Goal: Task Accomplishment & Management: Use online tool/utility

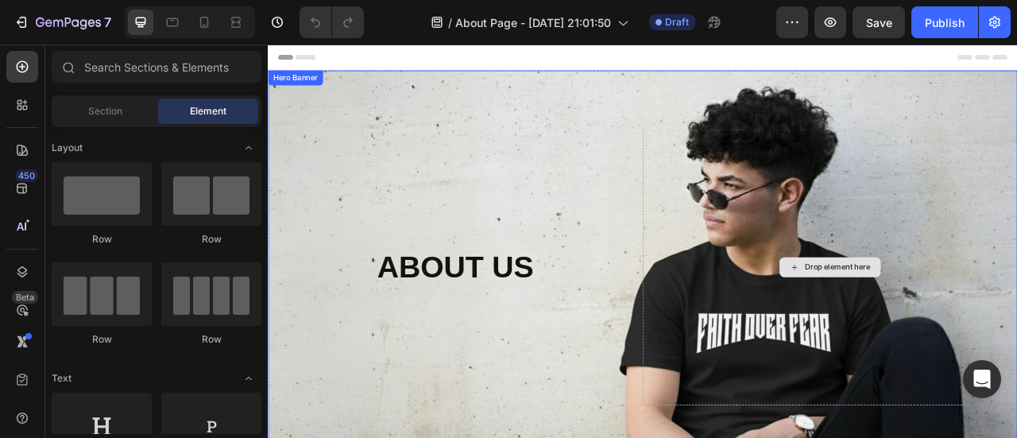
scroll to position [536, 0]
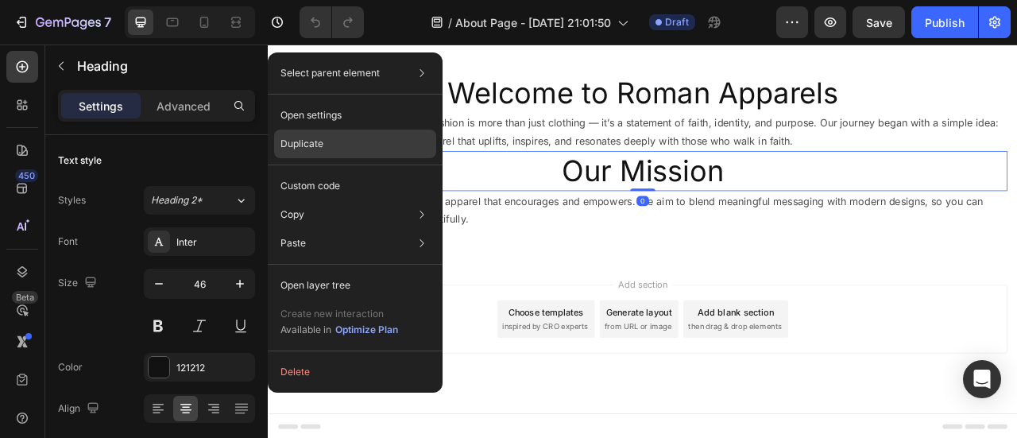
drag, startPoint x: 367, startPoint y: 138, endPoint x: 402, endPoint y: 79, distance: 68.4
click at [367, 138] on div "Duplicate" at bounding box center [355, 144] width 162 height 29
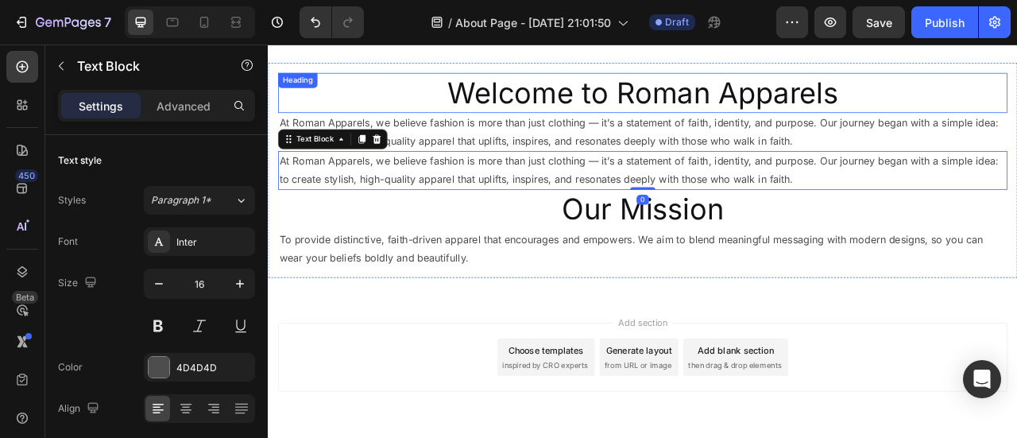
click at [750, 103] on h2 "Welcome to Roman Apparels" at bounding box center [745, 105] width 928 height 51
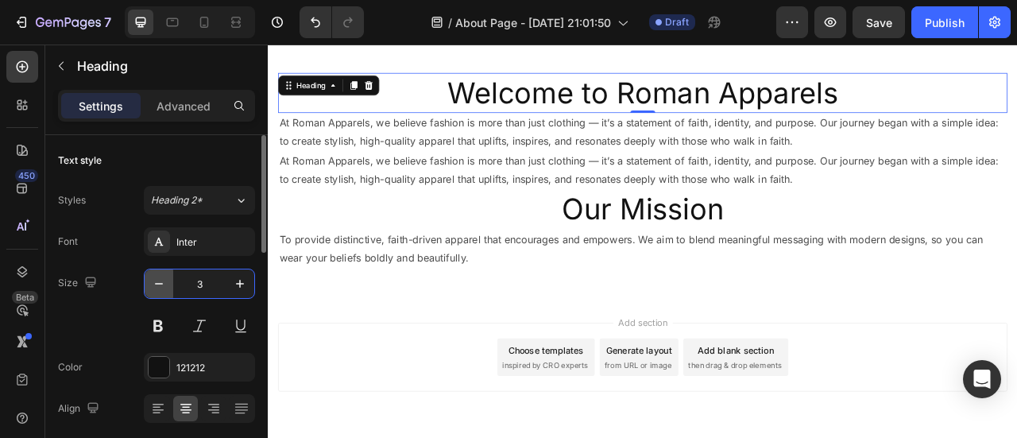
type input "30"
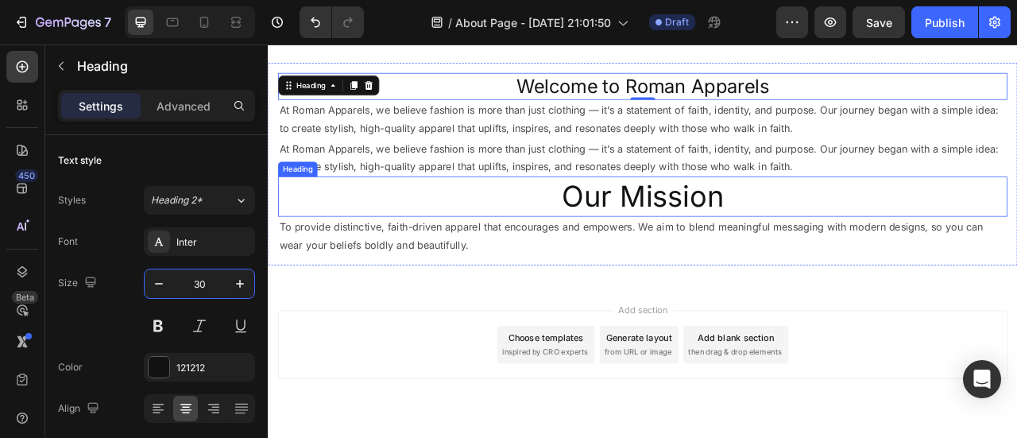
click at [754, 232] on h2 "Our Mission" at bounding box center [745, 237] width 928 height 51
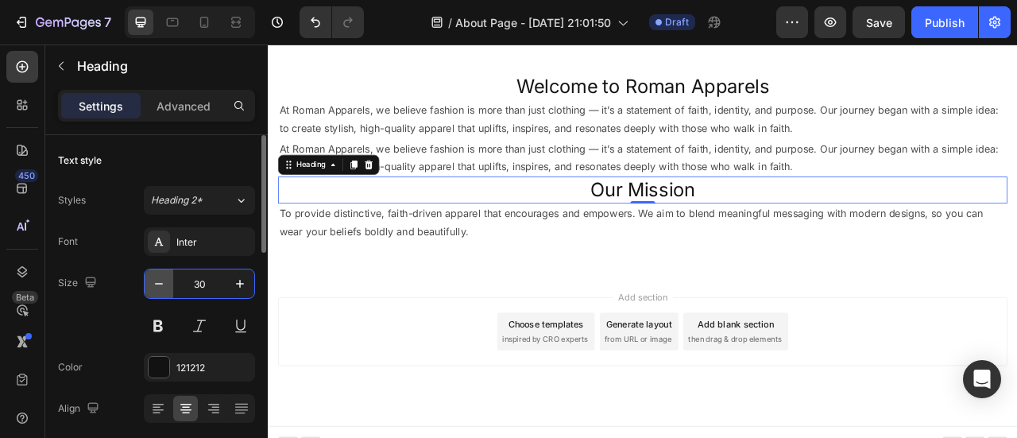
type input "30"
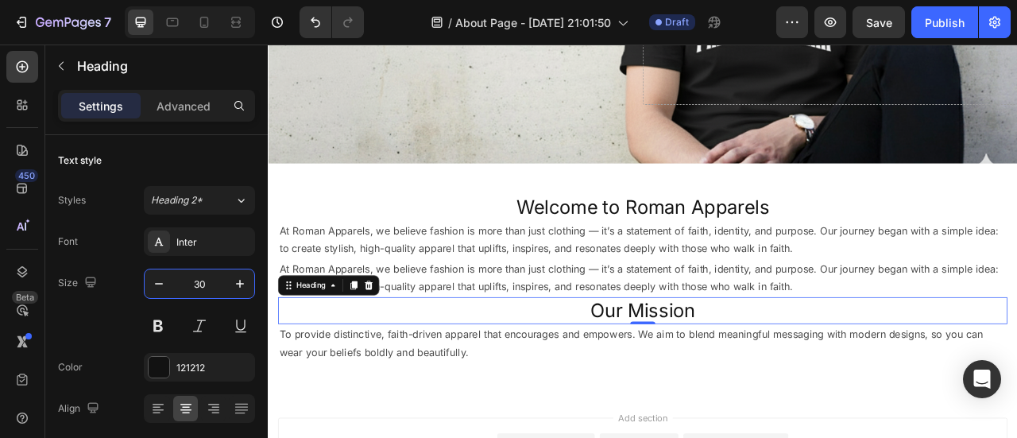
scroll to position [377, 0]
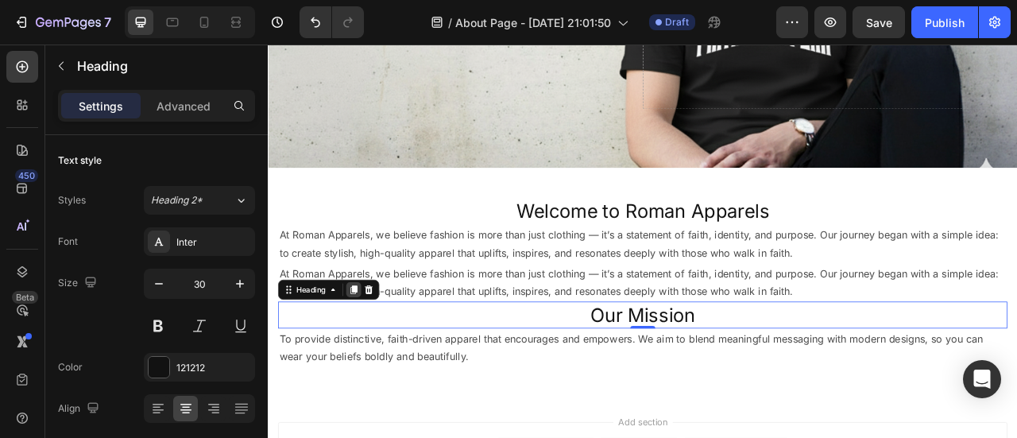
click at [382, 364] on div at bounding box center [376, 356] width 19 height 19
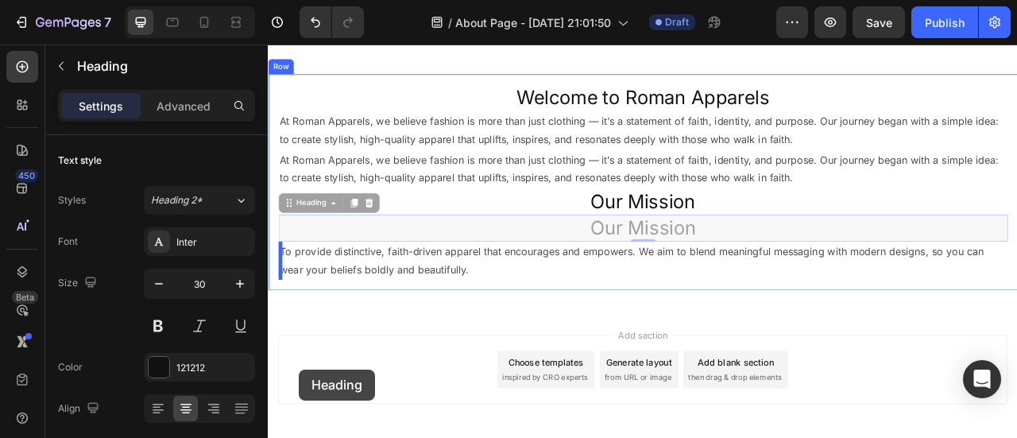
scroll to position [586, 0]
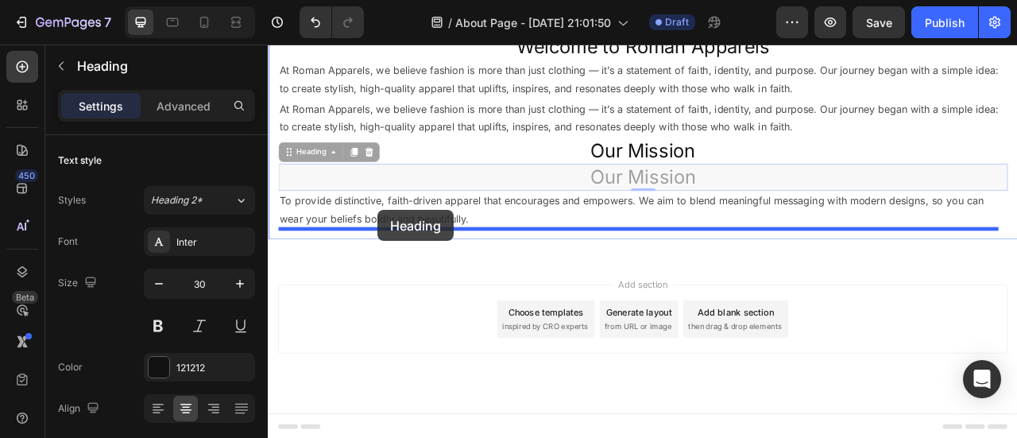
drag, startPoint x: 297, startPoint y: 396, endPoint x: 407, endPoint y: 255, distance: 178.4
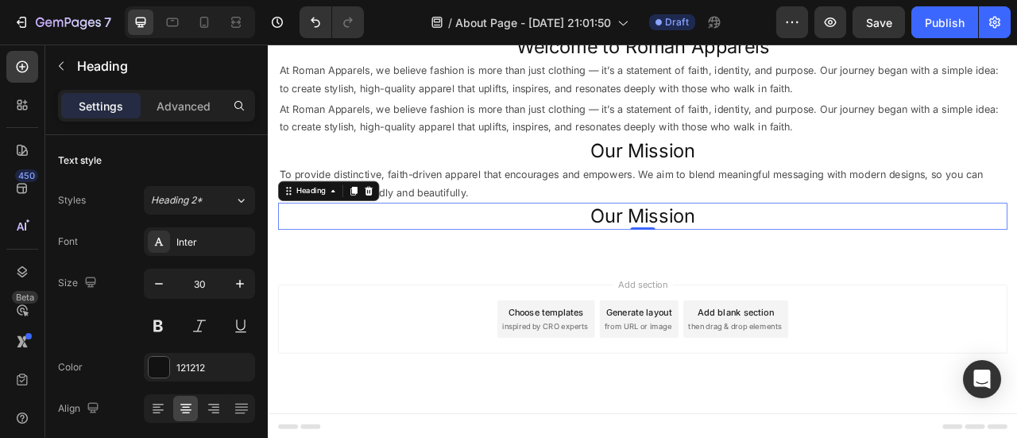
click at [730, 255] on h2 "Our Mission" at bounding box center [745, 263] width 928 height 34
click at [730, 255] on p "Our Mission" at bounding box center [744, 262] width 925 height 31
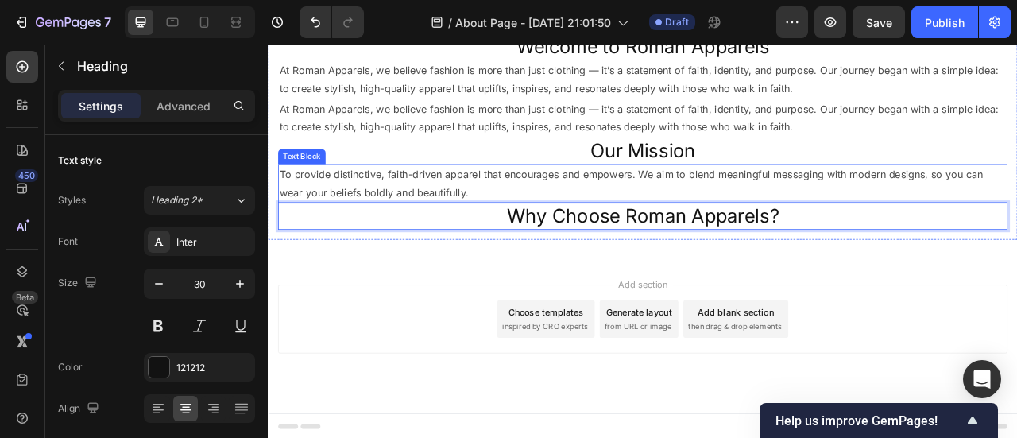
click at [323, 188] on div "Text Block" at bounding box center [311, 187] width 54 height 14
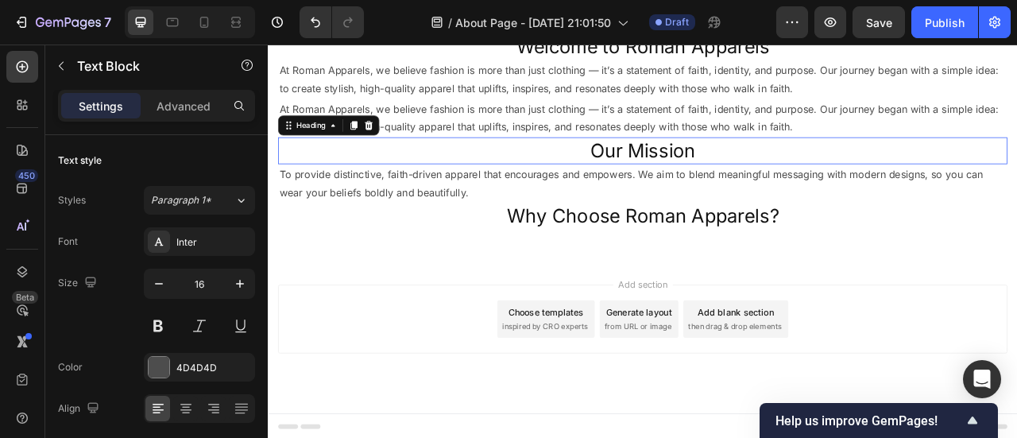
click at [319, 188] on h2 "Our Mission" at bounding box center [745, 179] width 928 height 34
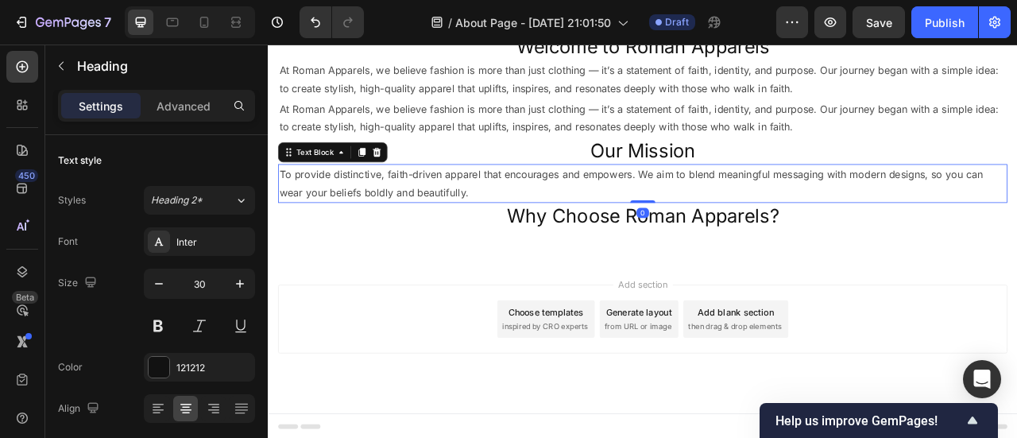
click at [315, 200] on p "To provide distinctive, faith-driven apparel that encourages and empowers. We a…" at bounding box center [744, 221] width 925 height 46
click at [393, 180] on div at bounding box center [387, 181] width 19 height 19
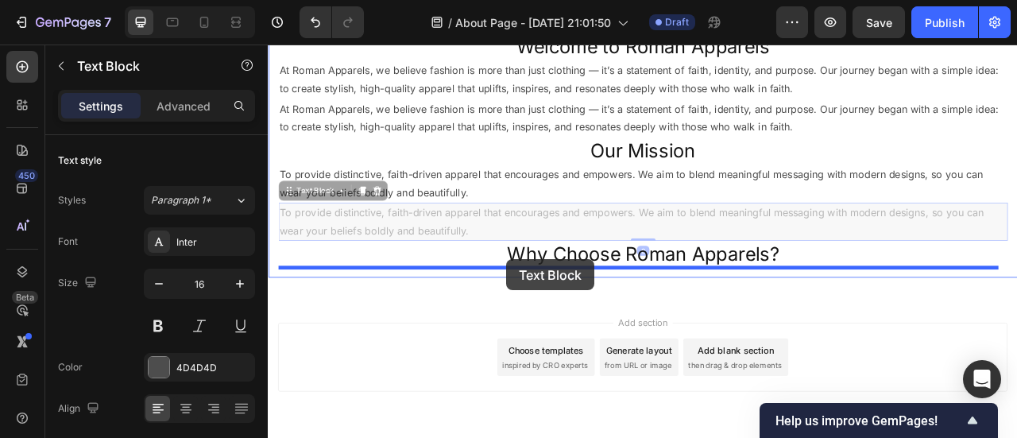
drag, startPoint x: 294, startPoint y: 229, endPoint x: 567, endPoint y: 318, distance: 286.8
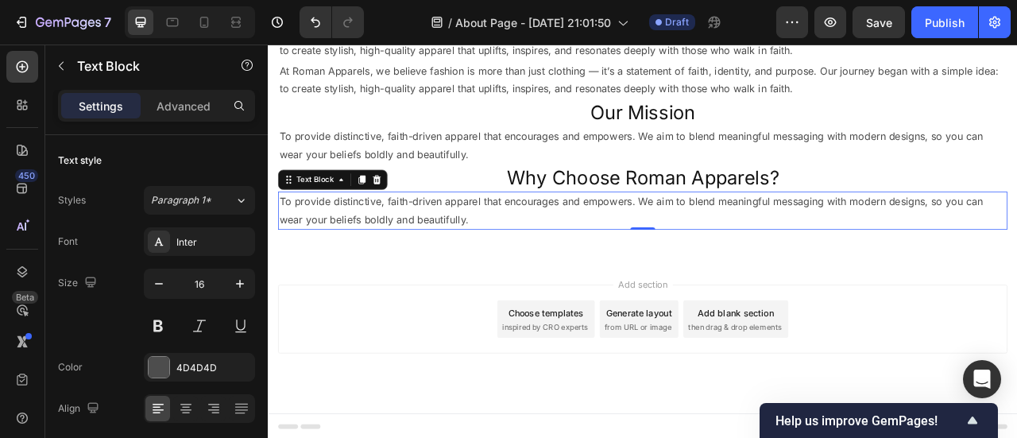
scroll to position [555, 0]
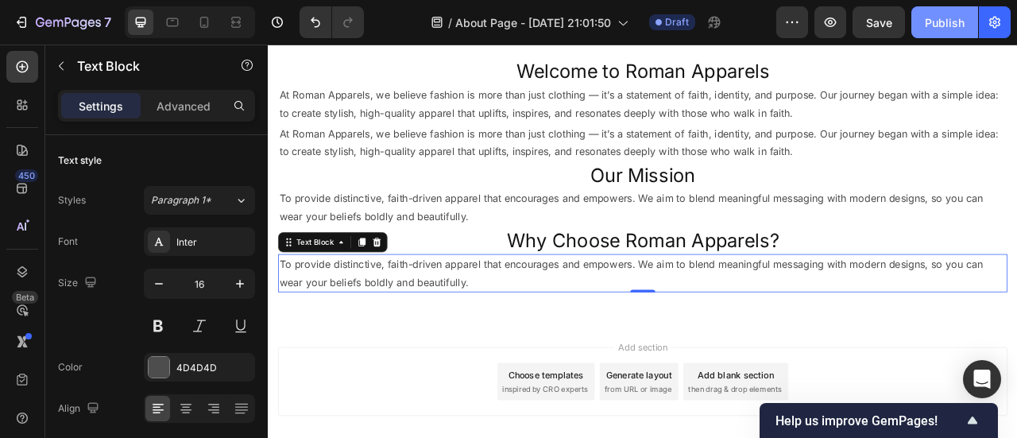
click at [931, 28] on div "Publish" at bounding box center [945, 22] width 40 height 17
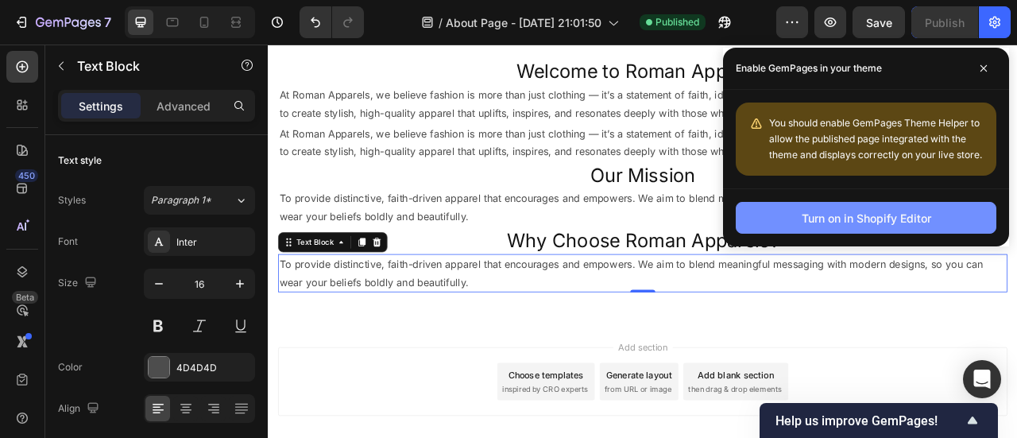
click at [917, 219] on div "Turn on in Shopify Editor" at bounding box center [867, 218] width 130 height 17
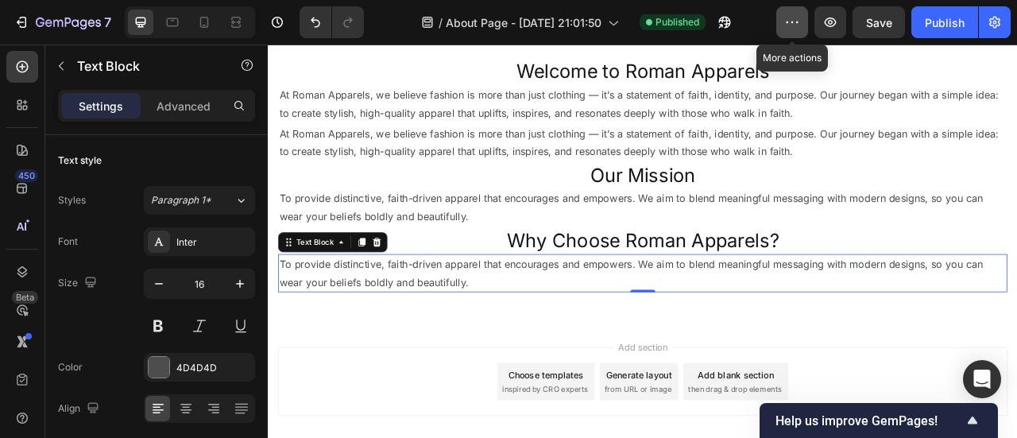
click at [800, 23] on icon "button" at bounding box center [792, 22] width 16 height 16
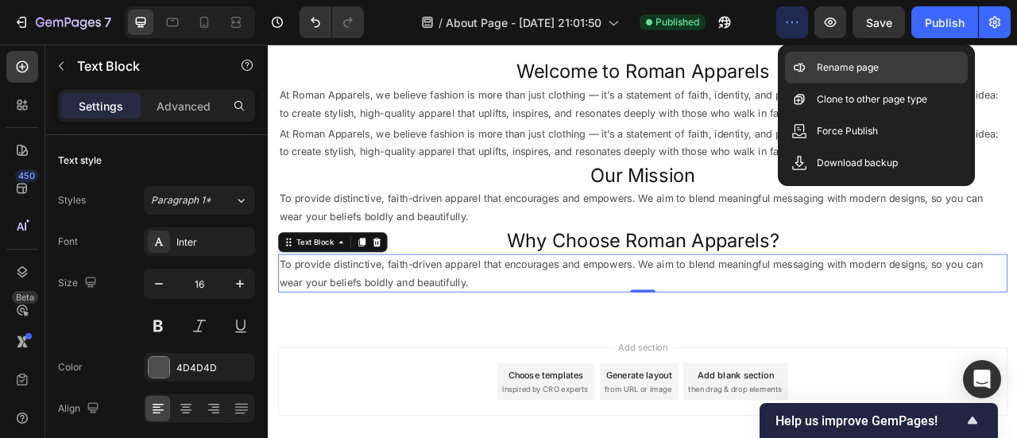
click at [823, 69] on p "Rename page" at bounding box center [848, 68] width 62 height 16
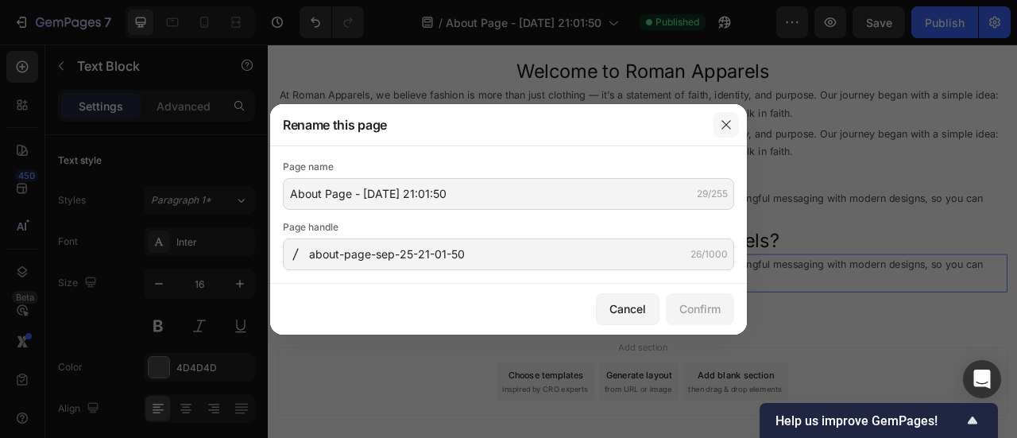
click at [729, 127] on icon "button" at bounding box center [726, 124] width 9 height 9
